Goal: Complete application form

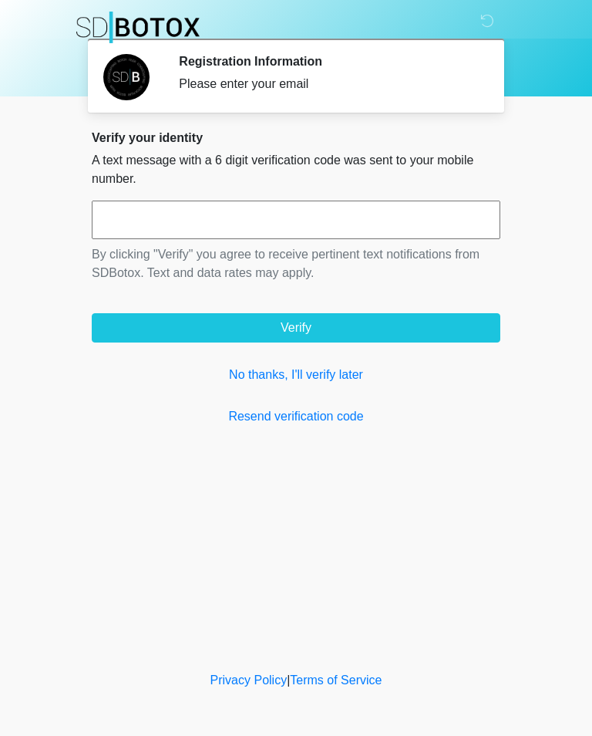
click at [376, 229] on input "text" at bounding box center [296, 220] width 409 height 39
click at [252, 224] on input "text" at bounding box center [296, 220] width 409 height 39
type input "******"
click at [407, 324] on button "Verify" at bounding box center [296, 327] width 409 height 29
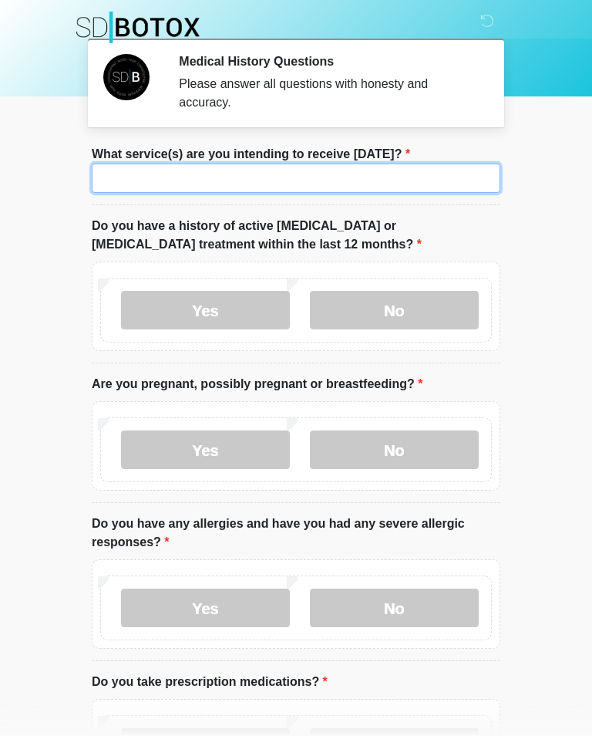
click at [428, 175] on input "What service(s) are you intending to receive [DATE]?" at bounding box center [296, 178] width 409 height 29
type input "*****"
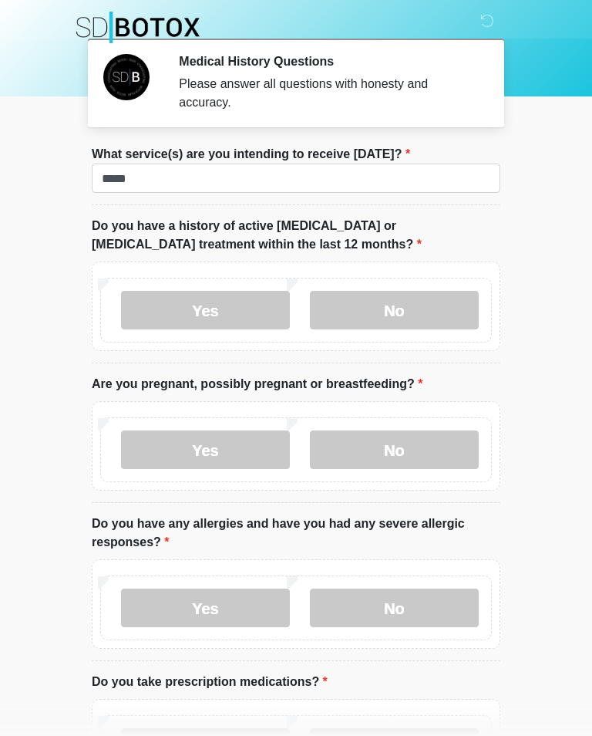
click at [388, 317] on label "No" at bounding box center [394, 310] width 169 height 39
click at [402, 443] on label "No" at bounding box center [394, 449] width 169 height 39
click at [416, 596] on label "No" at bounding box center [394, 608] width 169 height 39
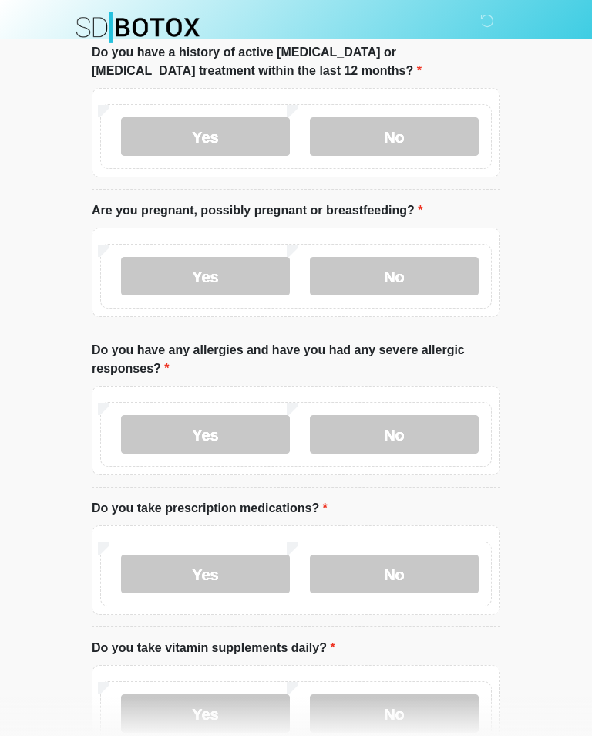
scroll to position [185, 0]
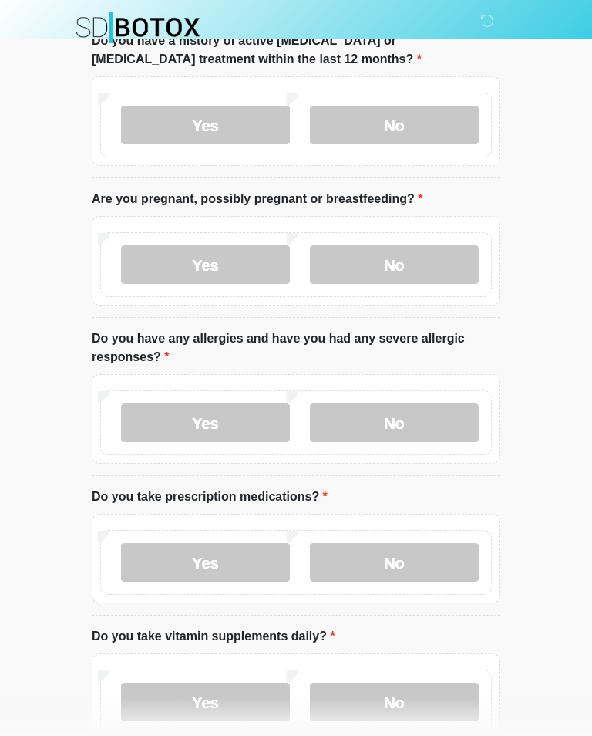
click at [413, 548] on label "No" at bounding box center [394, 562] width 169 height 39
click at [408, 694] on label "No" at bounding box center [394, 702] width 169 height 39
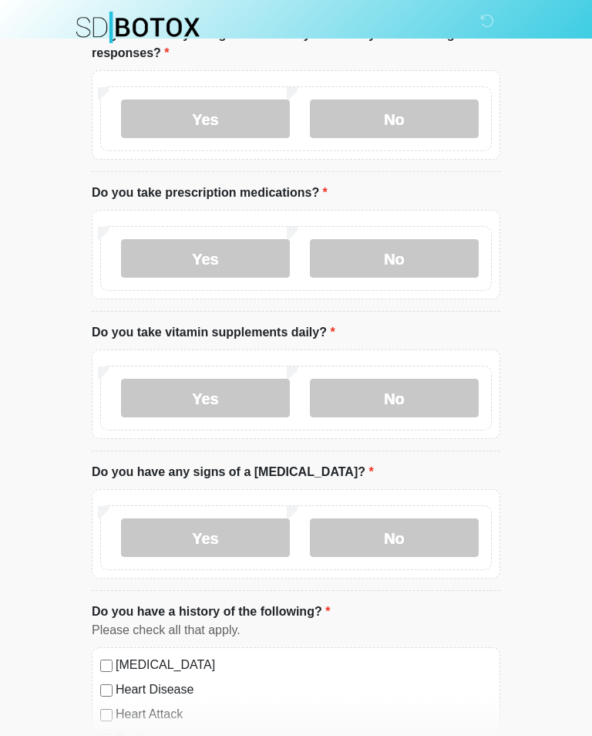
click at [442, 541] on label "No" at bounding box center [394, 537] width 169 height 39
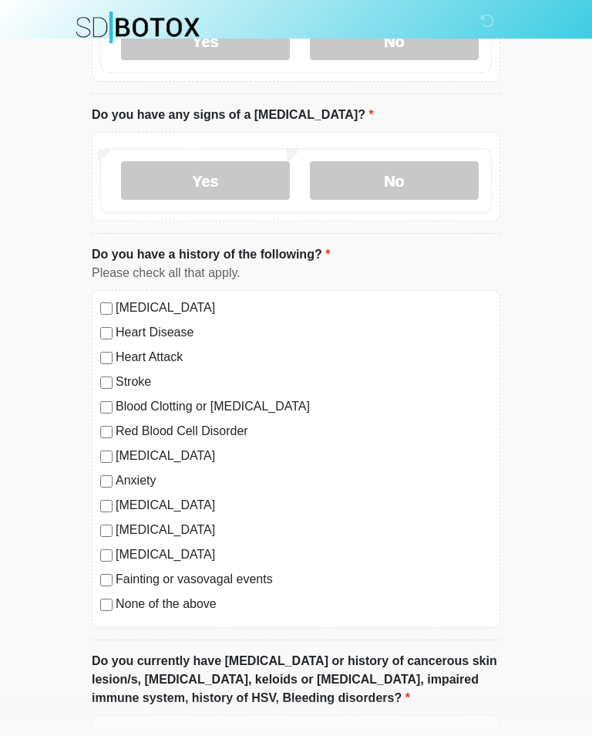
scroll to position [883, 0]
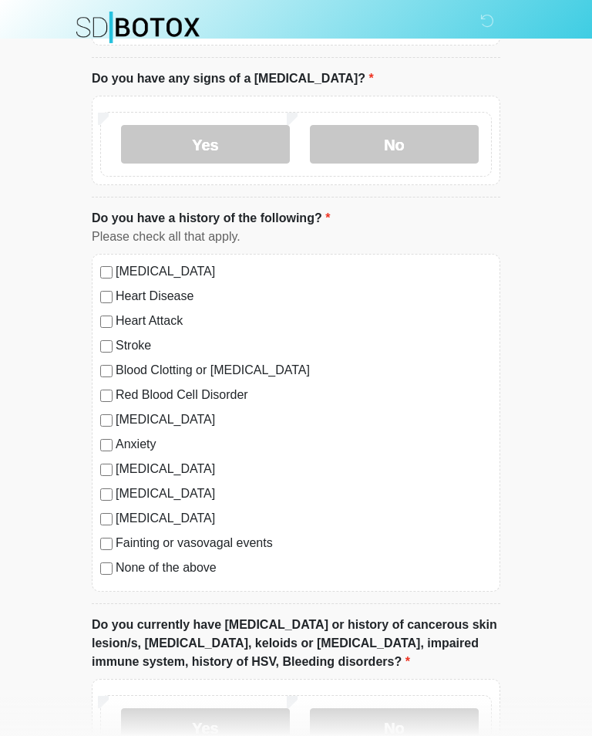
click at [420, 721] on label "No" at bounding box center [394, 727] width 169 height 39
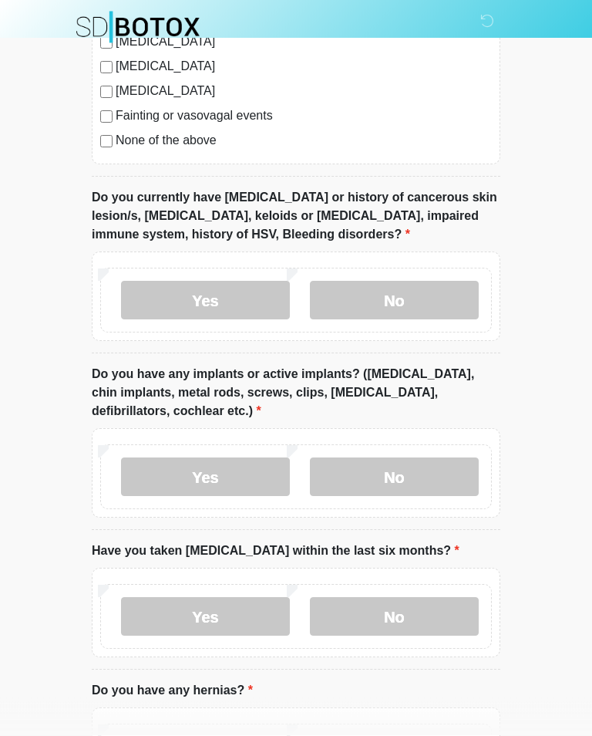
click at [438, 476] on label "No" at bounding box center [394, 477] width 169 height 39
click at [433, 600] on label "No" at bounding box center [394, 616] width 169 height 39
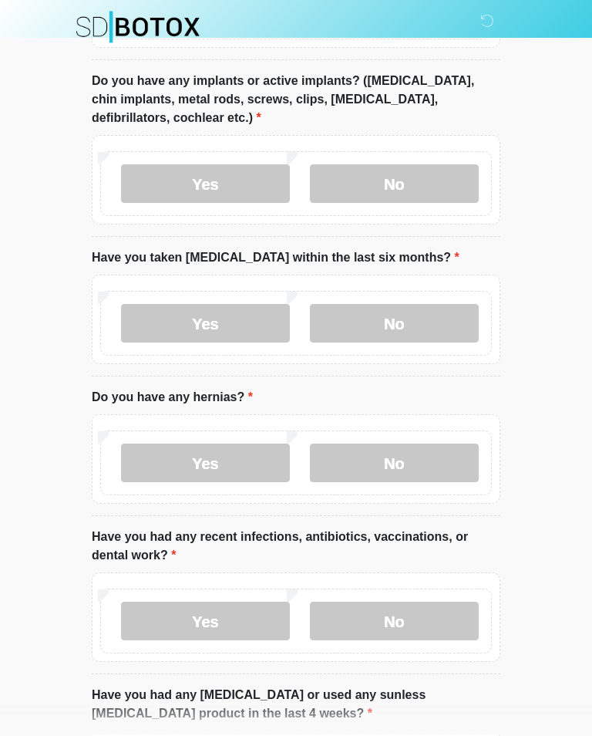
click at [447, 457] on label "No" at bounding box center [394, 463] width 169 height 39
click at [451, 630] on label "No" at bounding box center [394, 621] width 169 height 39
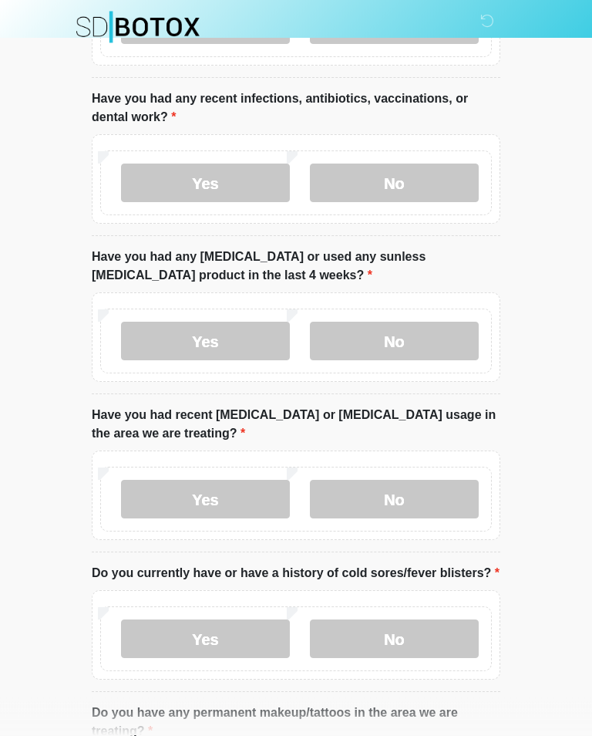
click at [450, 324] on label "No" at bounding box center [394, 341] width 169 height 39
click at [422, 487] on label "No" at bounding box center [394, 499] width 169 height 39
click at [434, 635] on label "No" at bounding box center [394, 638] width 169 height 39
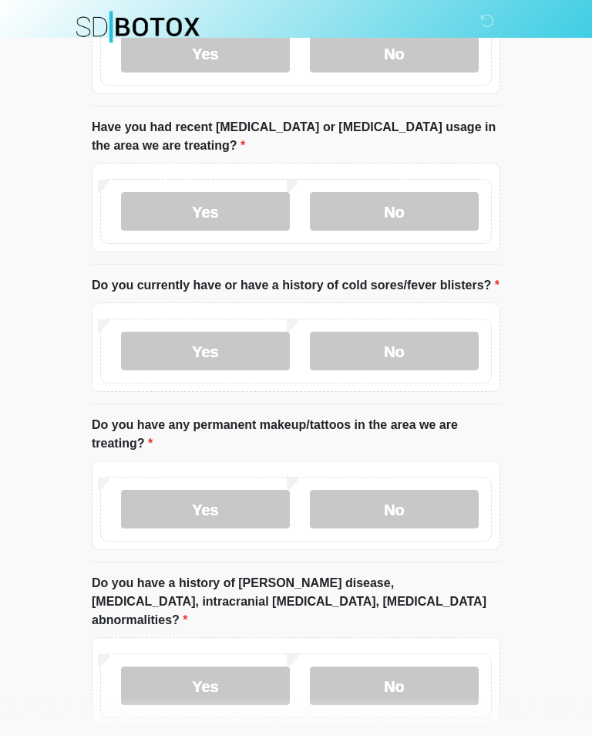
scroll to position [2408, 0]
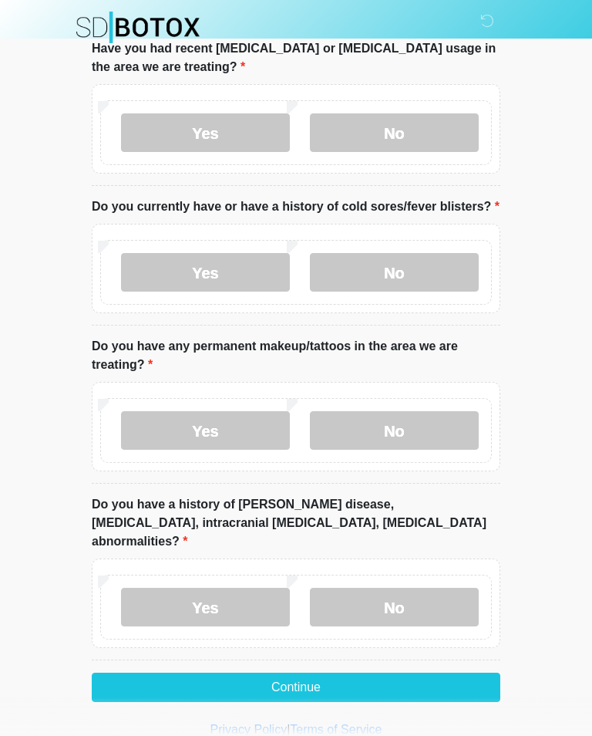
click at [425, 588] on label "No" at bounding box center [394, 607] width 169 height 39
click at [430, 411] on label "No" at bounding box center [394, 430] width 169 height 39
click at [422, 673] on button "Continue" at bounding box center [296, 687] width 409 height 29
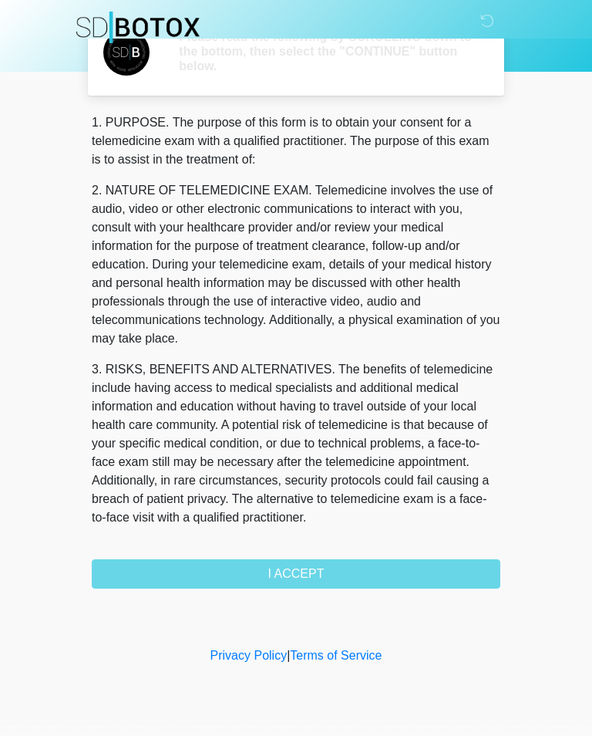
scroll to position [0, 0]
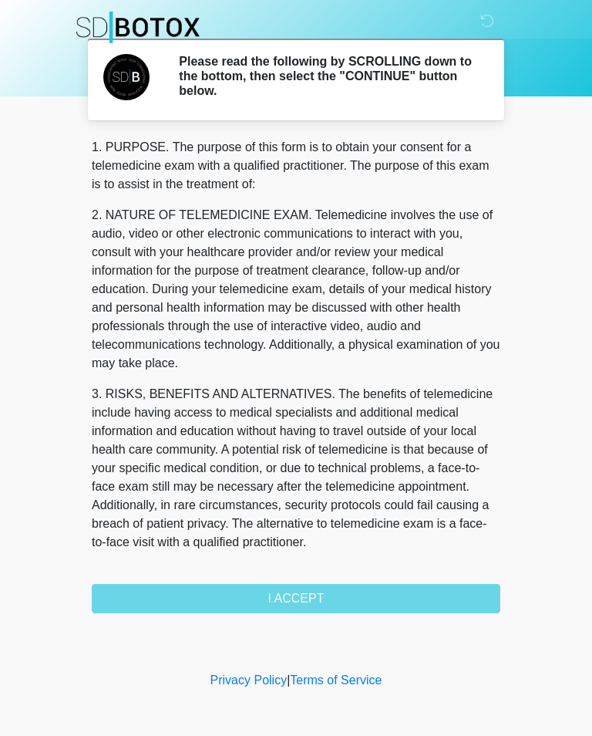
click at [364, 587] on div "1. PURPOSE. The purpose of this form is to obtain your consent for a telemedici…" at bounding box center [296, 375] width 409 height 475
click at [374, 598] on div "1. PURPOSE. The purpose of this form is to obtain your consent for a telemedici…" at bounding box center [296, 375] width 409 height 475
click at [339, 602] on div "1. PURPOSE. The purpose of this form is to obtain your consent for a telemedici…" at bounding box center [296, 375] width 409 height 475
click at [326, 596] on div "1. PURPOSE. The purpose of this form is to obtain your consent for a telemedici…" at bounding box center [296, 375] width 409 height 475
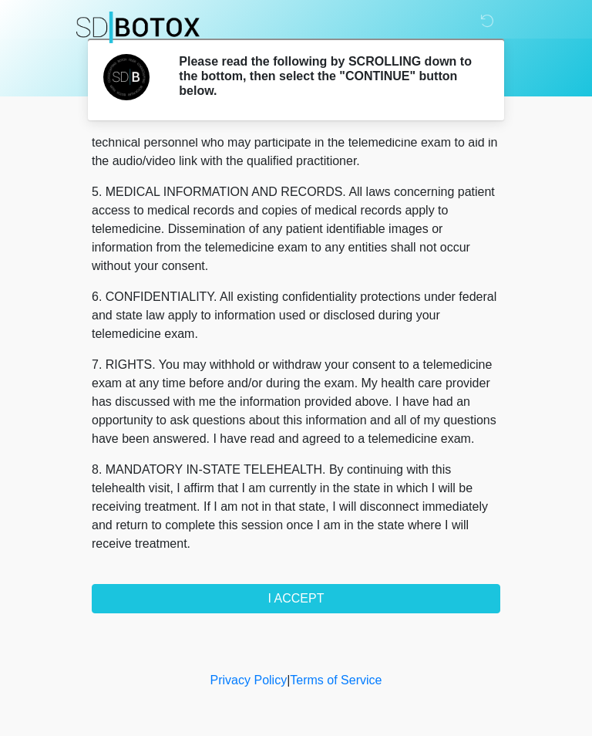
click at [306, 596] on button "I ACCEPT" at bounding box center [296, 598] width 409 height 29
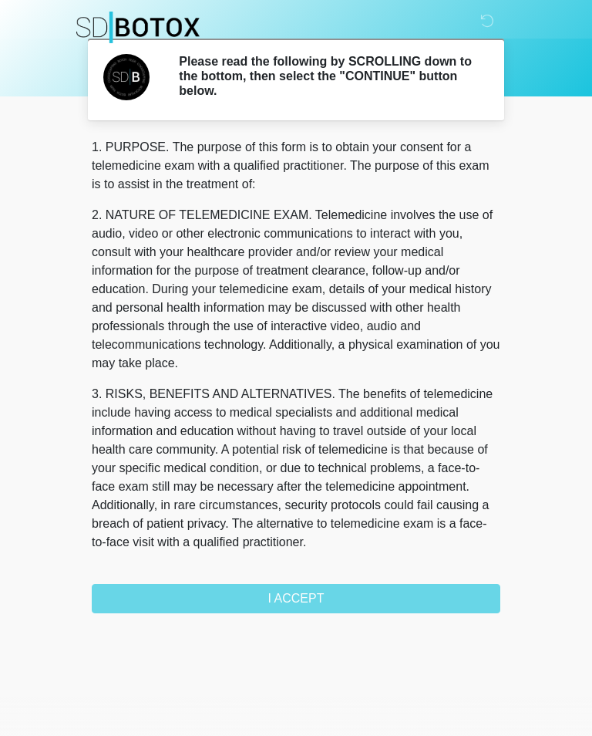
click at [395, 598] on div "‎ ‎ Please read the following by SCROLLING down to the bottom, then select the …" at bounding box center [296, 381] width 463 height 732
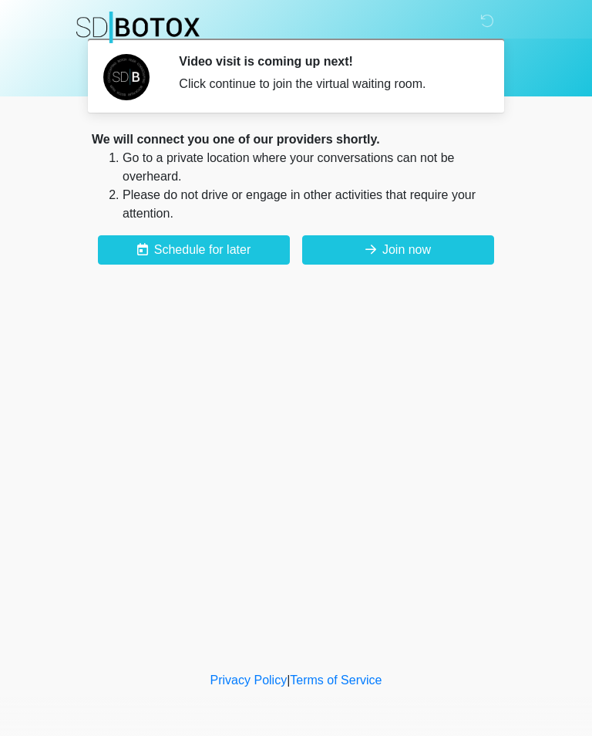
click at [419, 246] on button "Join now" at bounding box center [398, 249] width 192 height 29
